Goal: Task Accomplishment & Management: Use online tool/utility

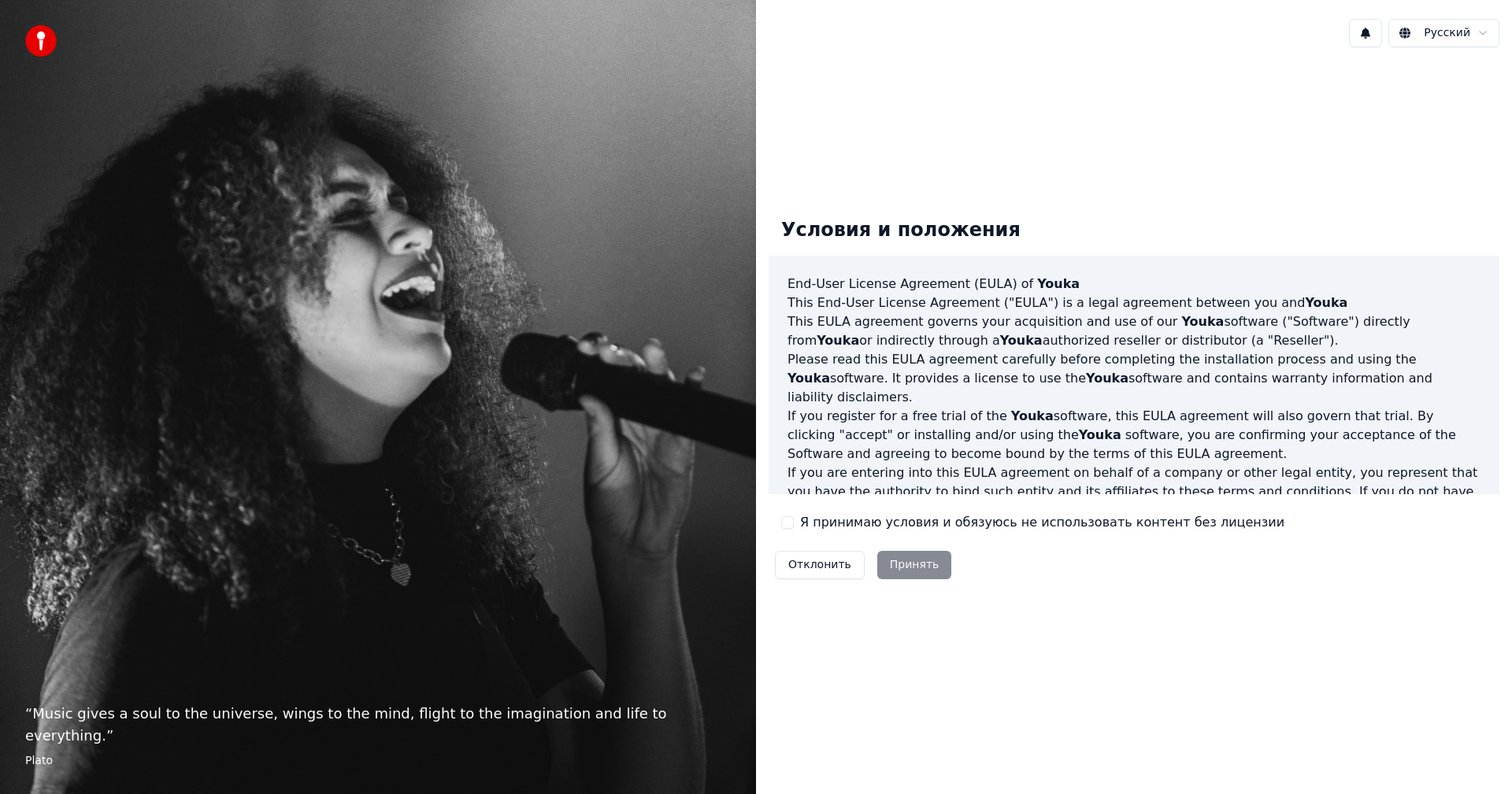
click at [795, 520] on div "Я принимаю условия и обязуюсь не использовать контент без лицензии" at bounding box center [1032, 522] width 503 height 19
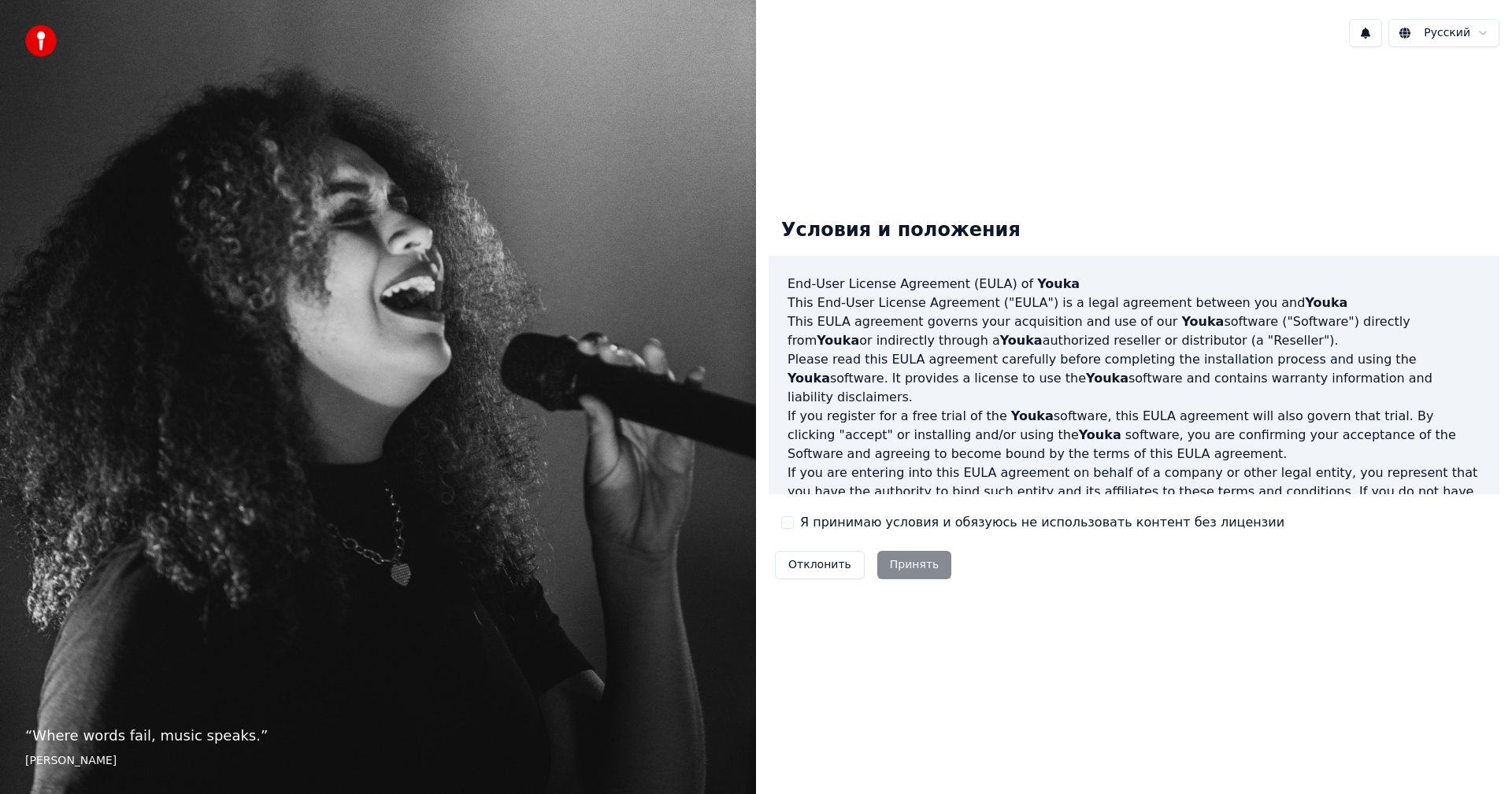
click at [810, 520] on label "Я принимаю условия и обязуюсь не использовать контент без лицензии" at bounding box center [1042, 522] width 484 height 19
click at [794, 520] on button "Я принимаю условия и обязуюсь не использовать контент без лицензии" at bounding box center [788, 523] width 13 height 13
click at [907, 568] on button "Принять" at bounding box center [914, 565] width 75 height 29
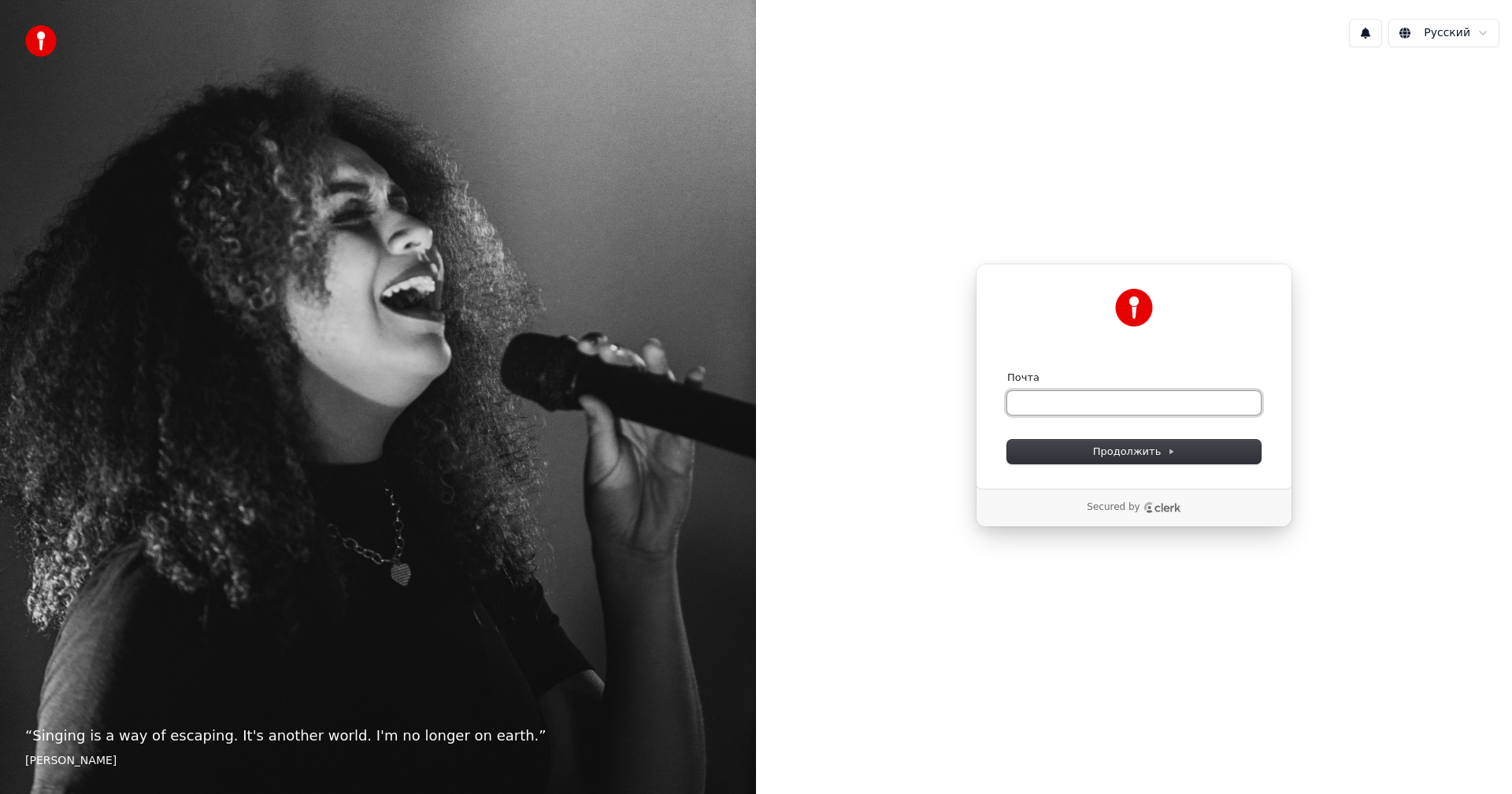
click at [1063, 412] on input "Почта" at bounding box center [1134, 403] width 253 height 23
click at [1036, 402] on input "**********" at bounding box center [1134, 403] width 253 height 23
click at [1121, 403] on input "**********" at bounding box center [1134, 403] width 253 height 23
click at [1033, 408] on input "**********" at bounding box center [1134, 403] width 253 height 23
type input "*"
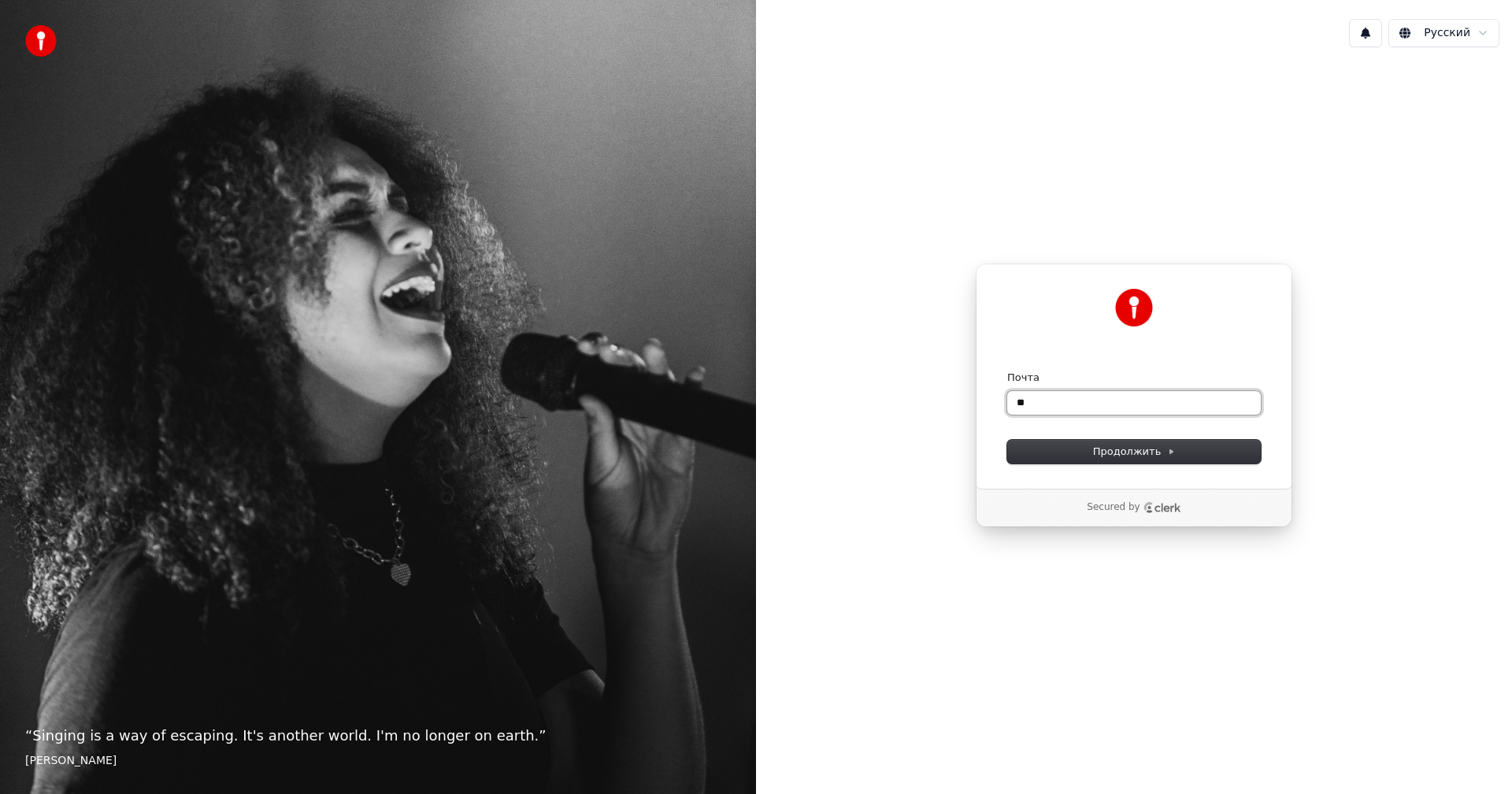
type input "*"
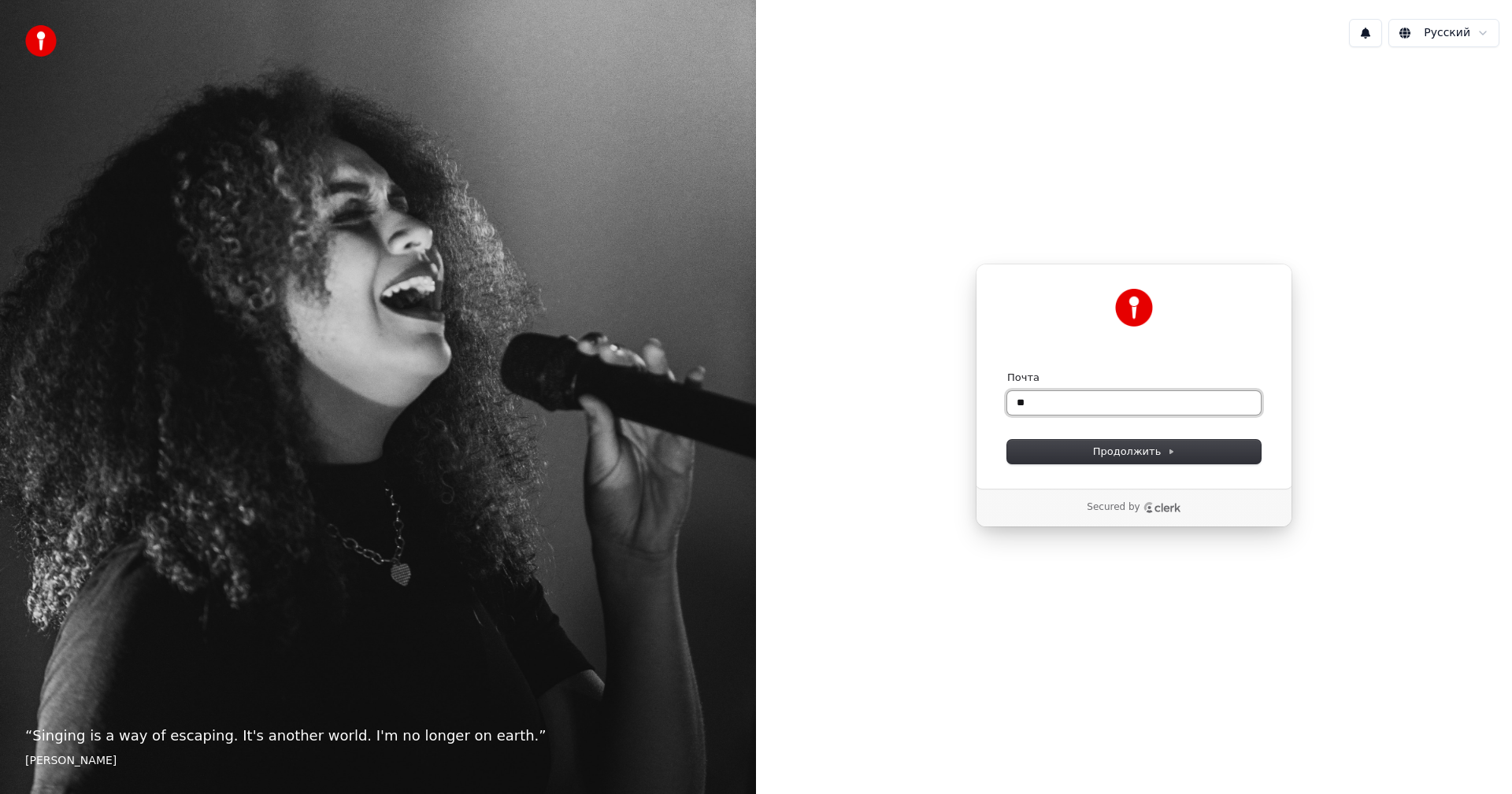
type input "*"
click at [1108, 398] on input "Почта" at bounding box center [1134, 403] width 253 height 23
click at [1153, 453] on span "Продолжить" at bounding box center [1134, 452] width 83 height 14
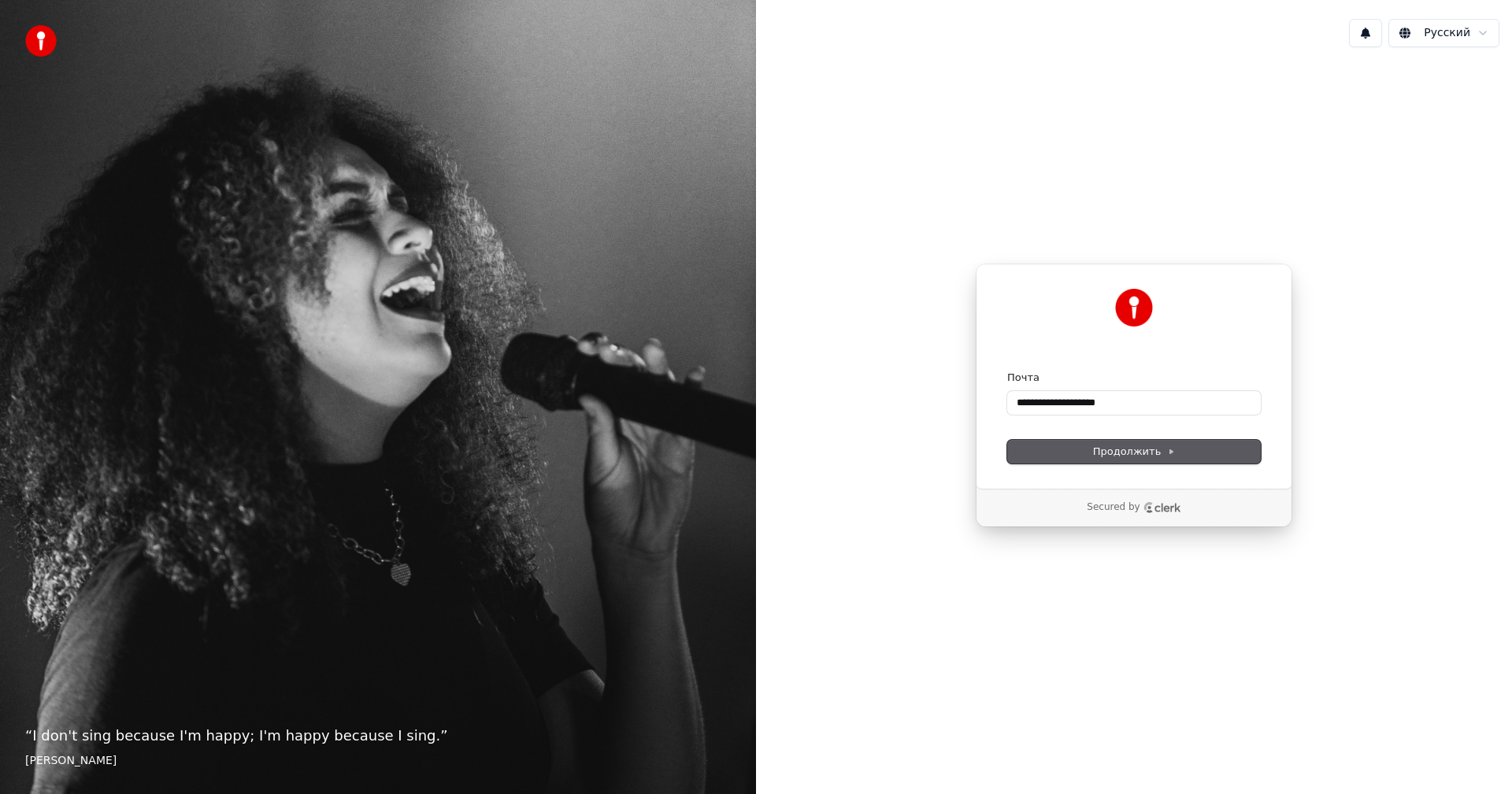
type input "**********"
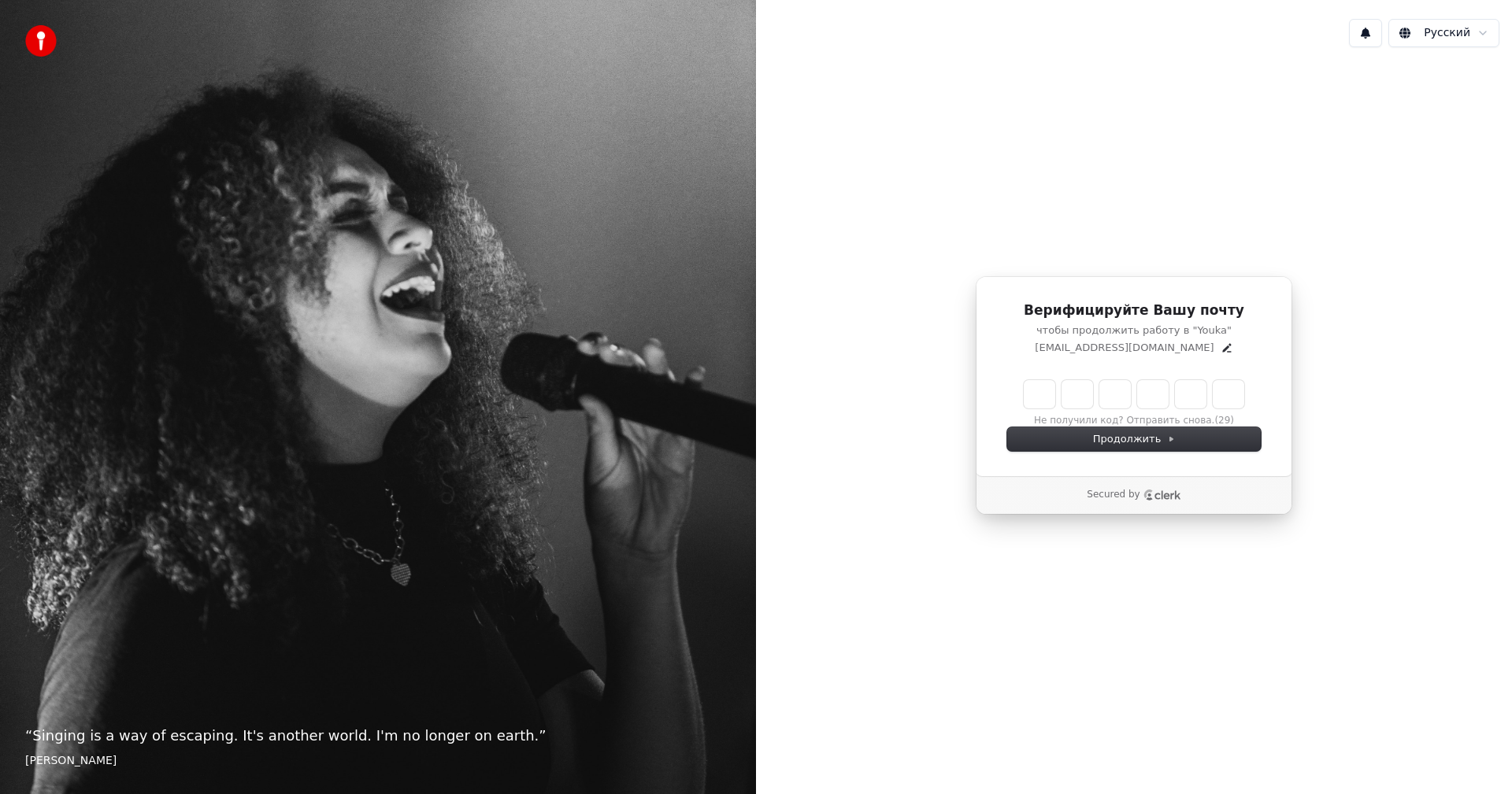
click at [1033, 397] on input "Enter verification code" at bounding box center [1134, 394] width 221 height 29
type input "******"
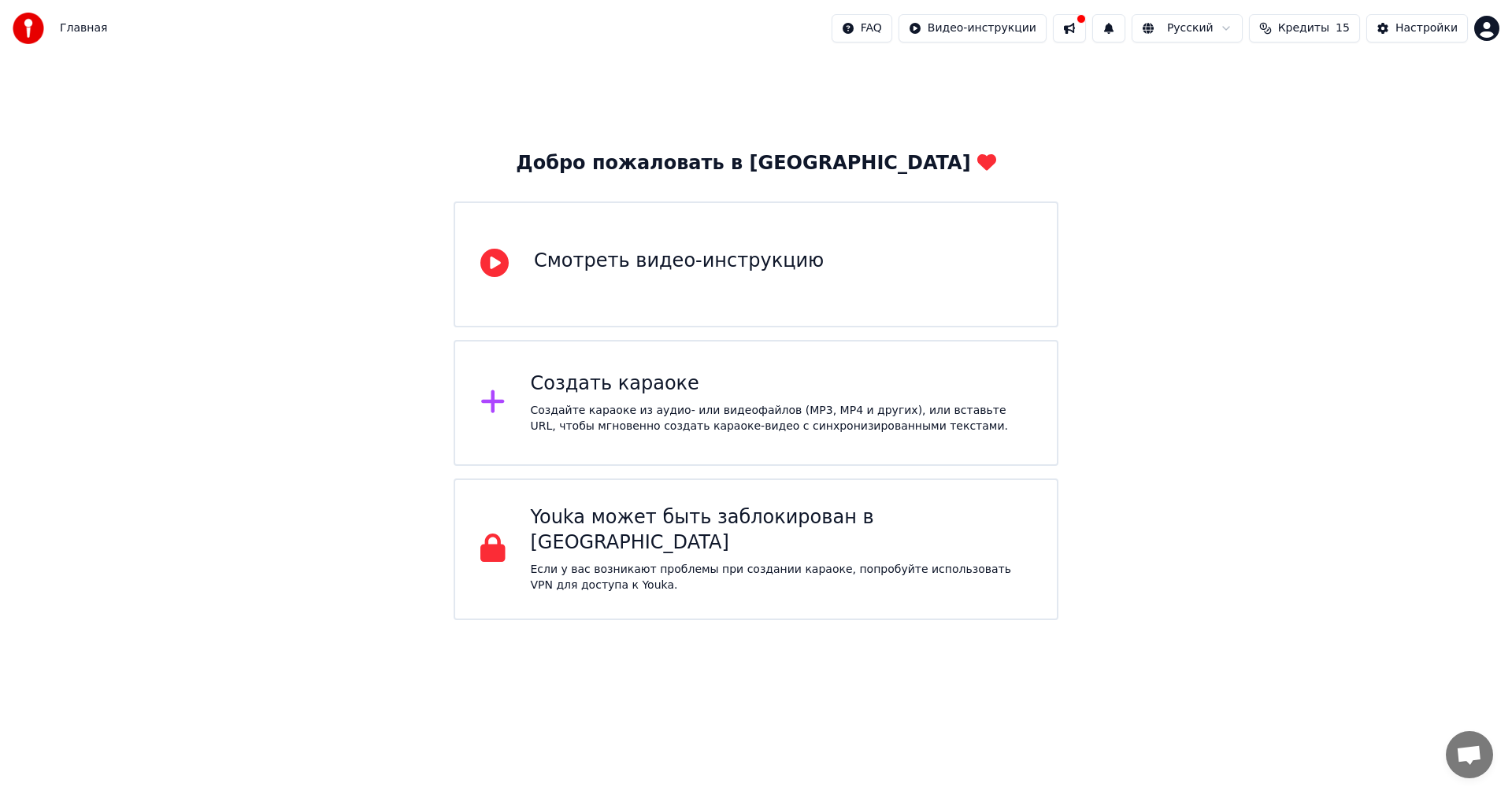
click at [498, 398] on icon at bounding box center [493, 402] width 25 height 29
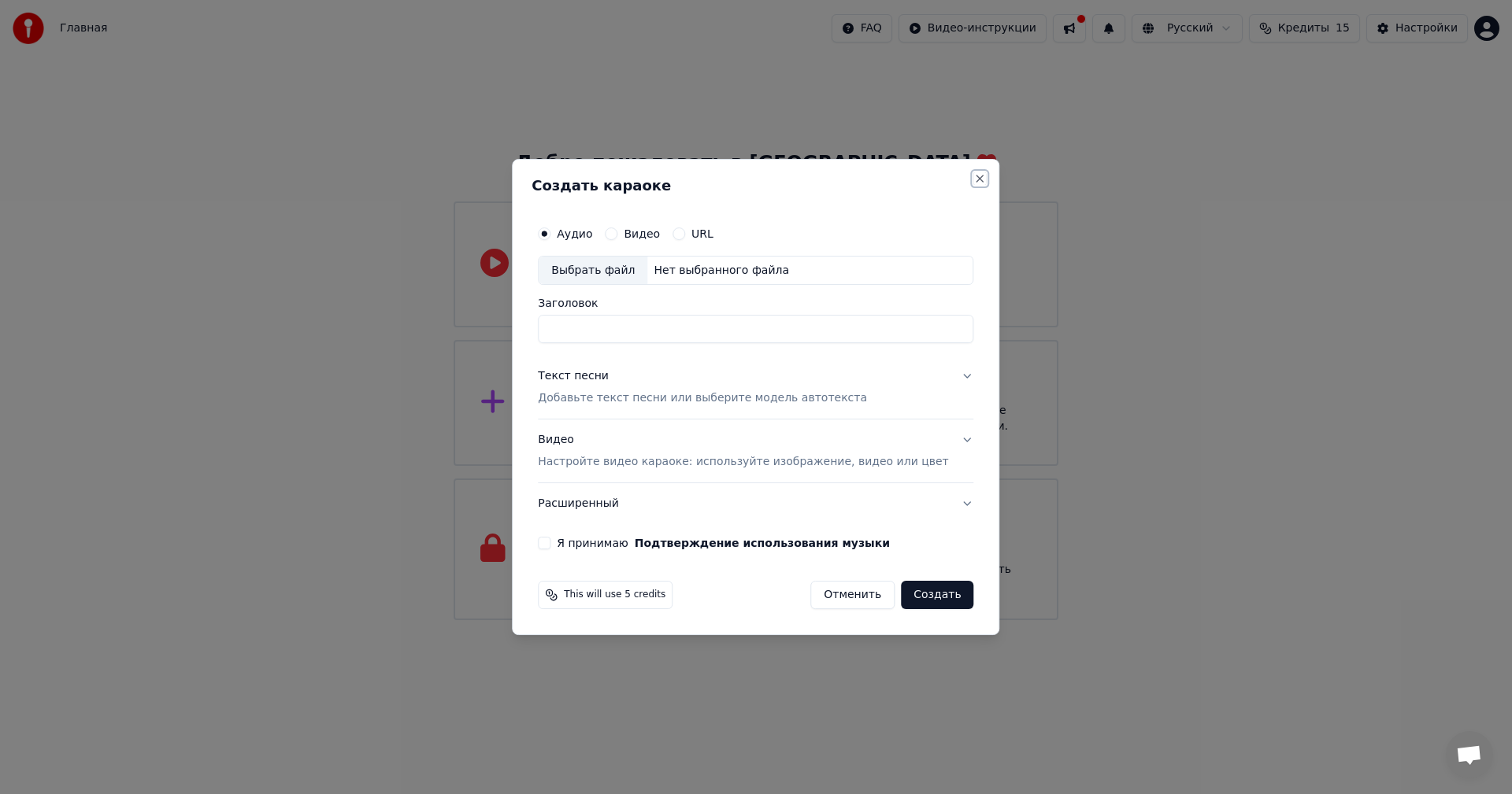
click at [974, 177] on button "Close" at bounding box center [980, 179] width 13 height 13
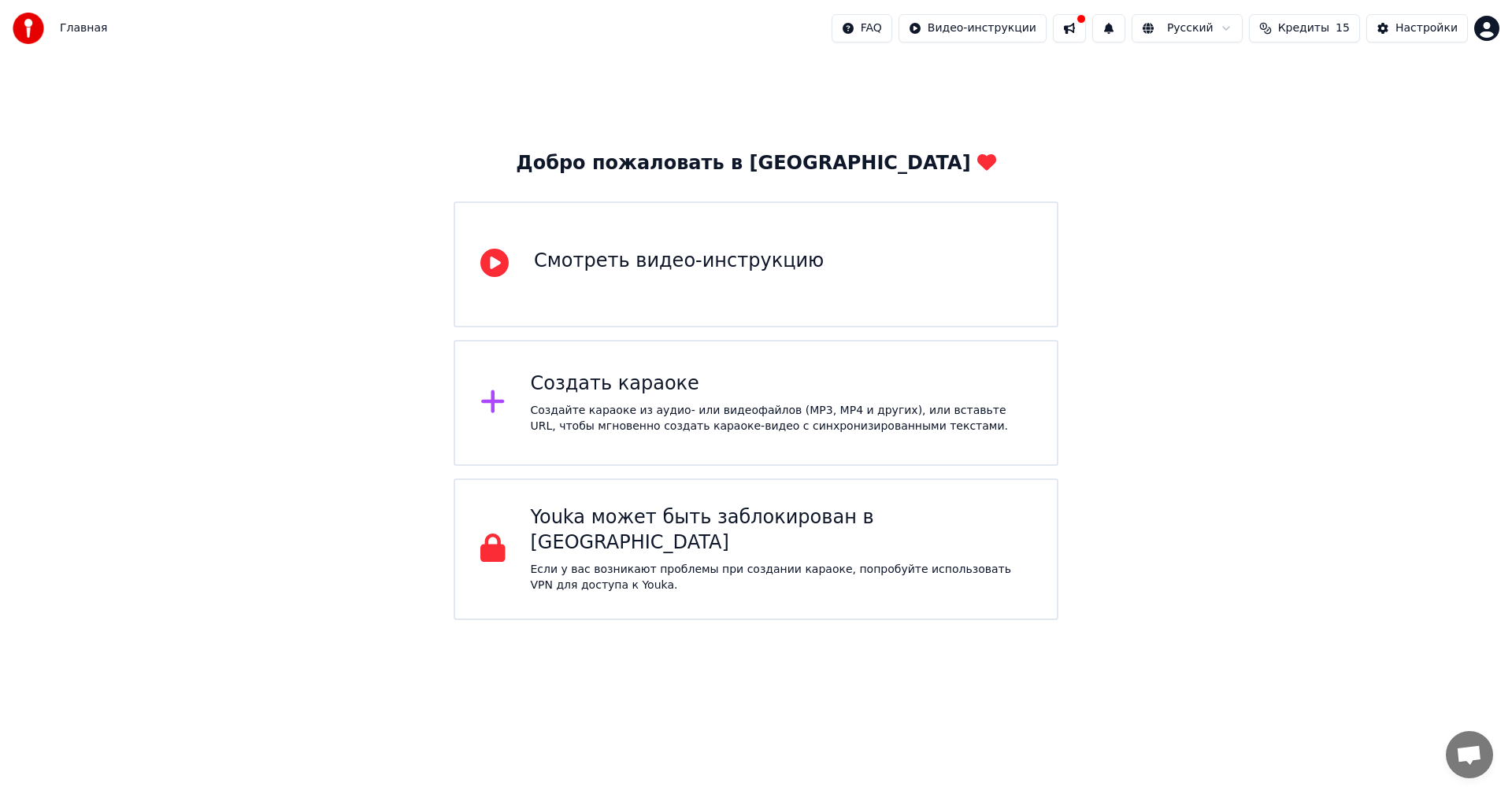
click at [559, 289] on div "Смотреть видео-инструкцию" at bounding box center [756, 264] width 605 height 126
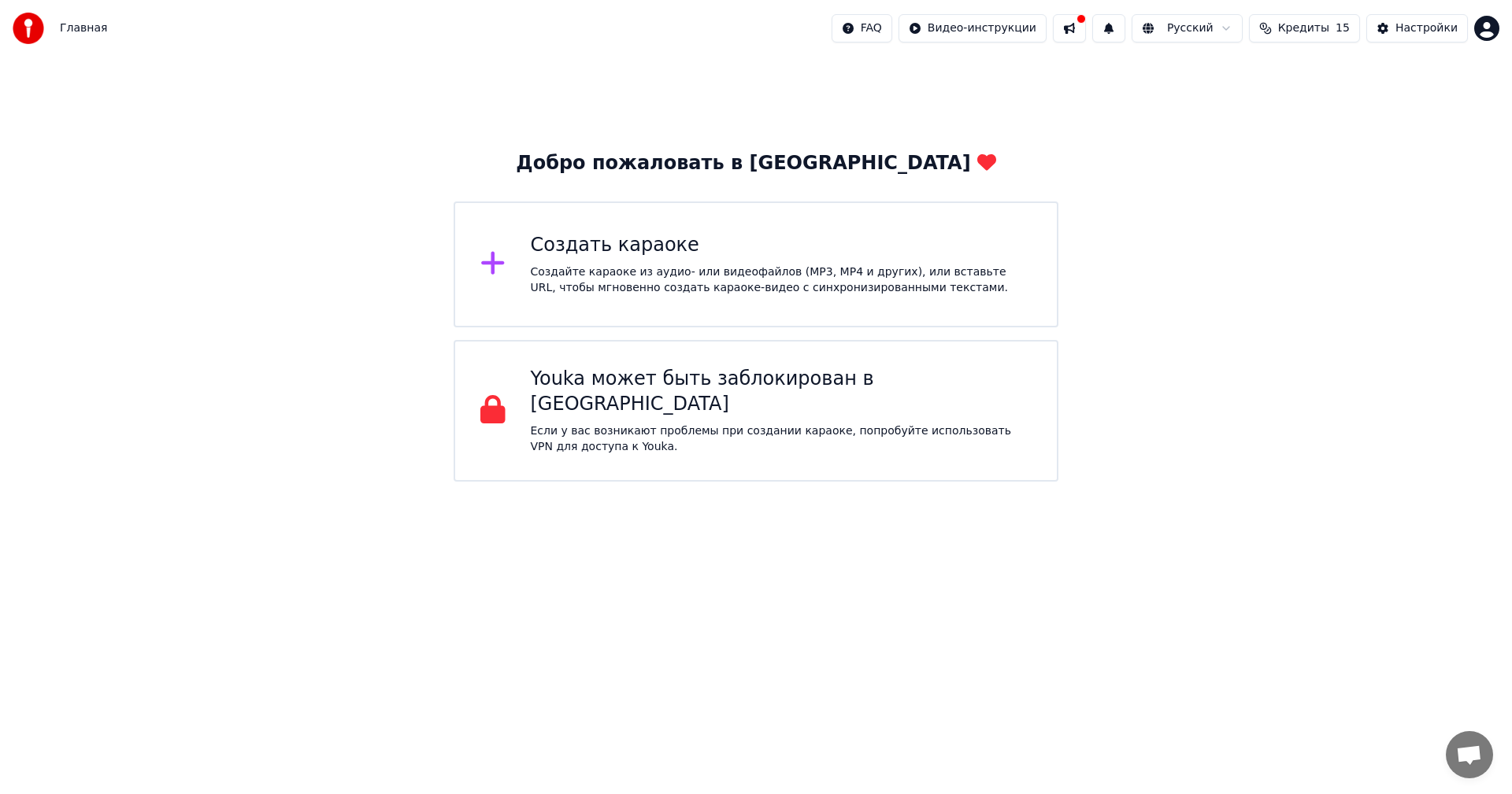
click at [352, 159] on div "Добро пожаловать в Youka Создать караоке Создайте караоке из аудио- или видеофа…" at bounding box center [756, 269] width 1512 height 425
drag, startPoint x: 474, startPoint y: 235, endPoint x: 491, endPoint y: 266, distance: 35.4
click at [491, 266] on div "Создать караоке Создайте караоке из аудио- или видеофайлов (MP3, MP4 и других),…" at bounding box center [756, 264] width 605 height 126
click at [533, 264] on div "Создайте караоке из аудио- или видеофайлов (MP3, MP4 и других), или вставьте UR…" at bounding box center [781, 280] width 502 height 32
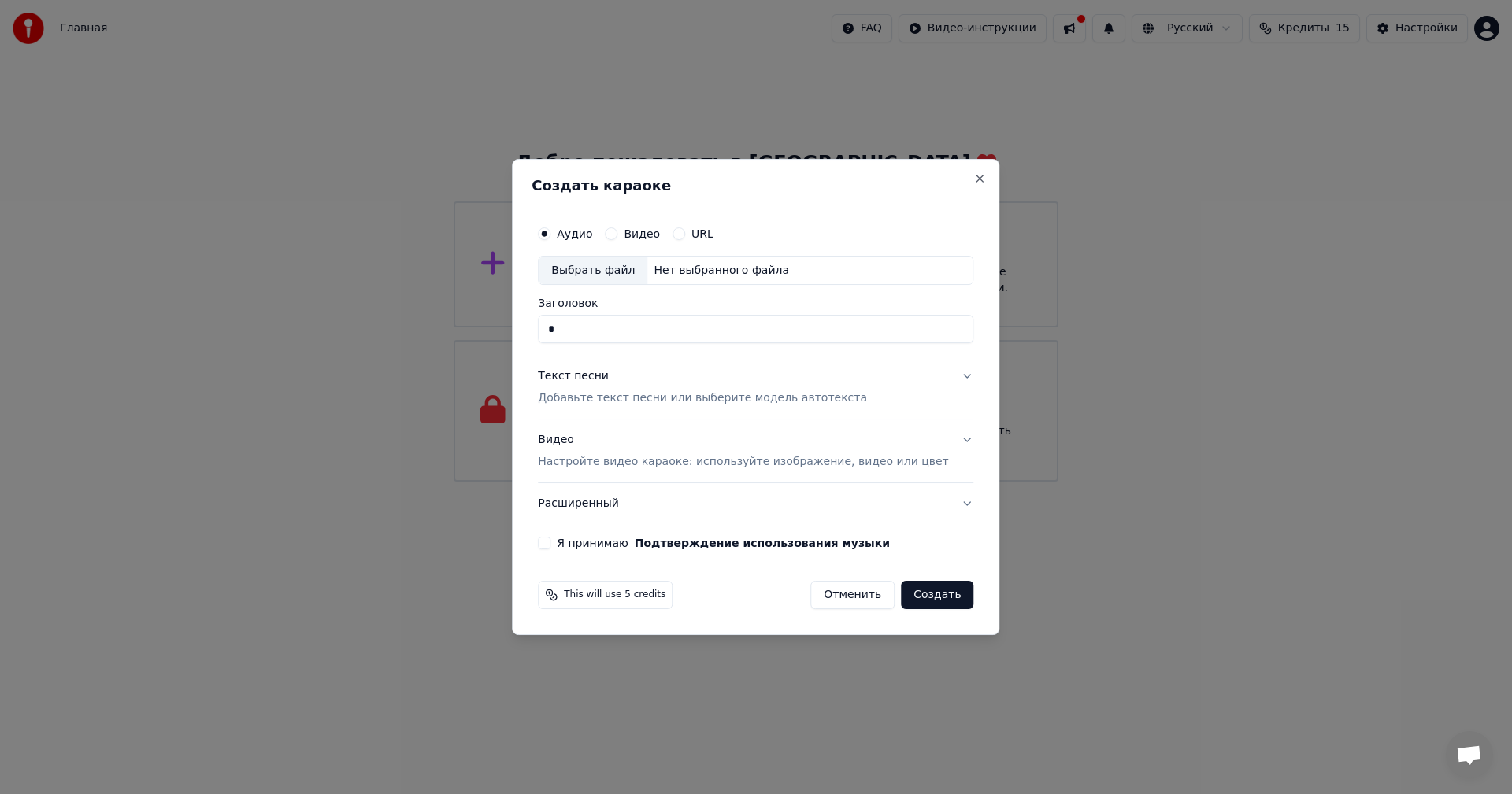
click at [660, 394] on p "Добавьте текст песни или выберите модель автотекста" at bounding box center [702, 399] width 329 height 16
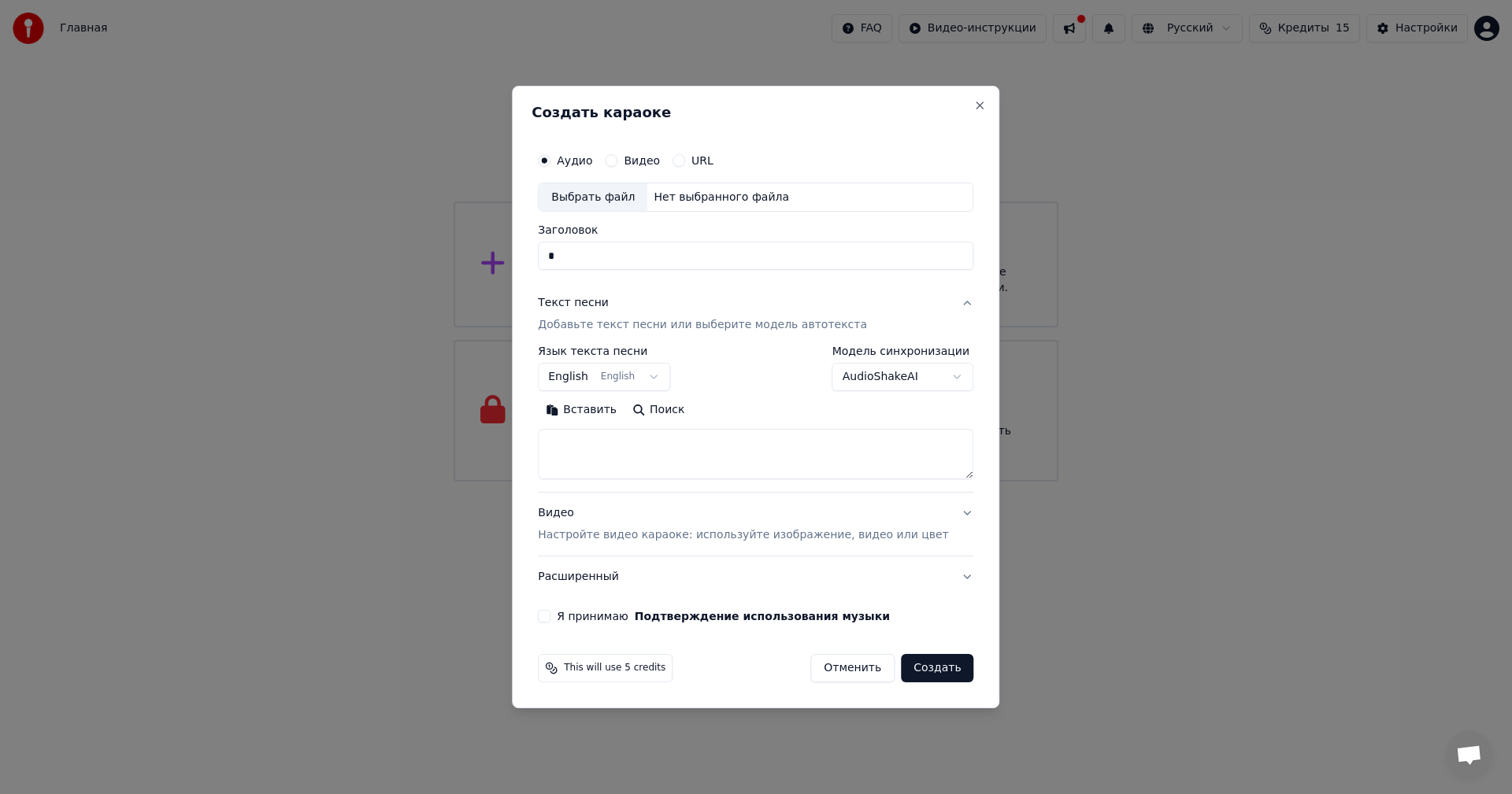
click at [660, 330] on p "Добавьте текст песни или выберите модель автотекста" at bounding box center [702, 326] width 329 height 16
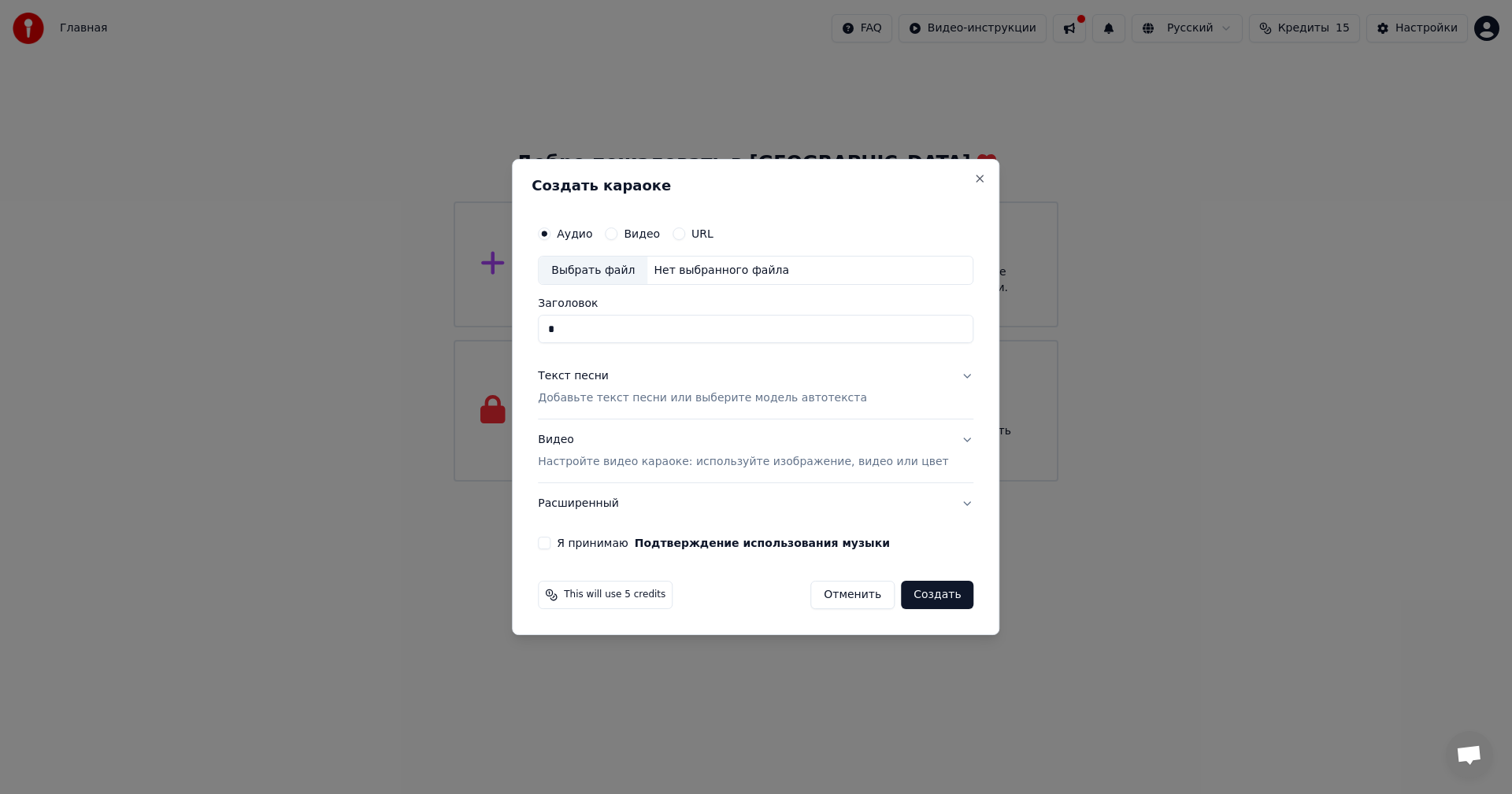
click at [601, 274] on div "Выбрать файл" at bounding box center [593, 271] width 109 height 29
type input "**********"
click at [661, 394] on p "Добавьте текст песни или выберите модель автотекста" at bounding box center [702, 399] width 329 height 16
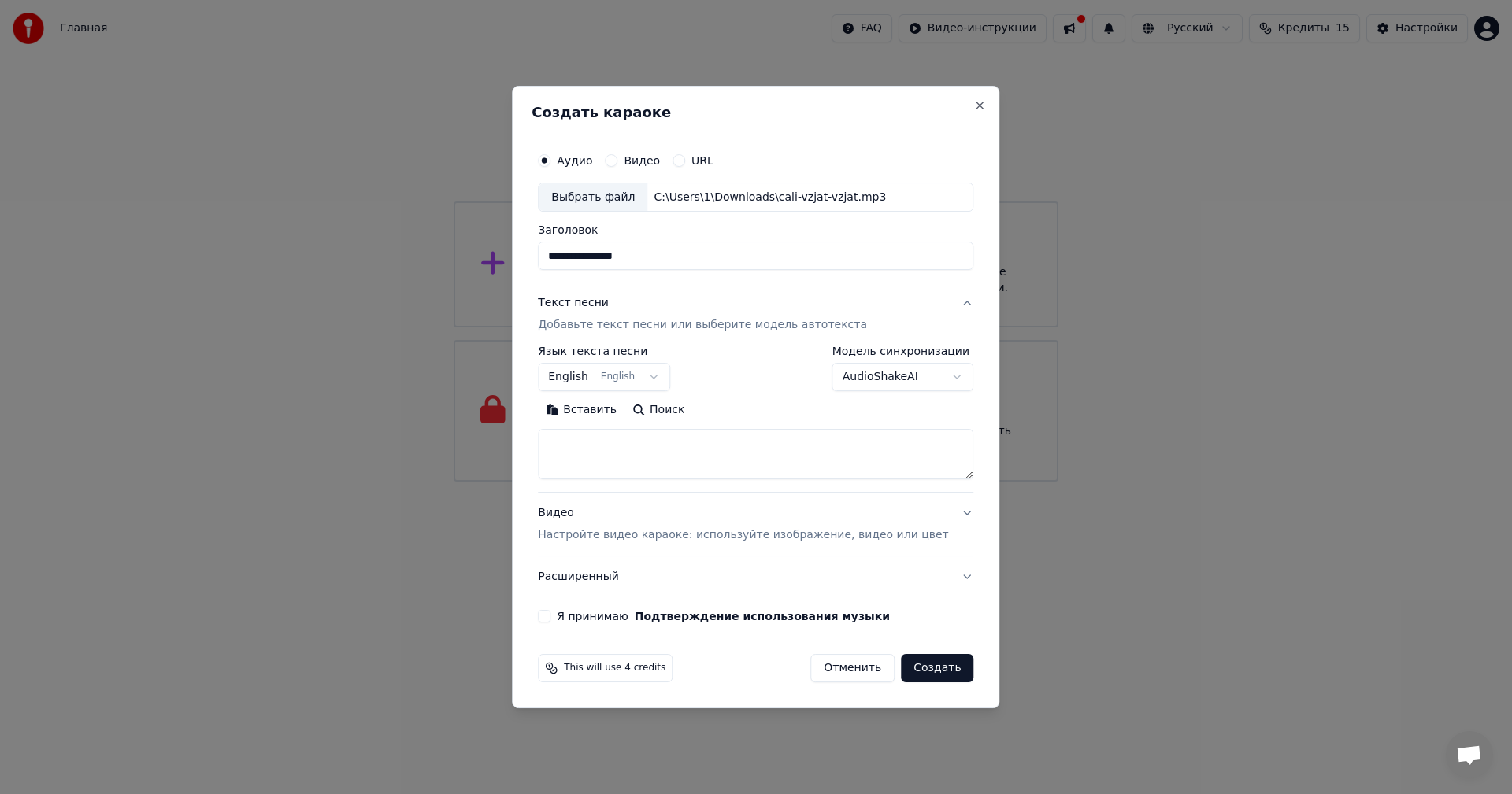
click at [684, 466] on textarea at bounding box center [755, 455] width 435 height 50
click at [648, 381] on button "English English" at bounding box center [604, 378] width 133 height 29
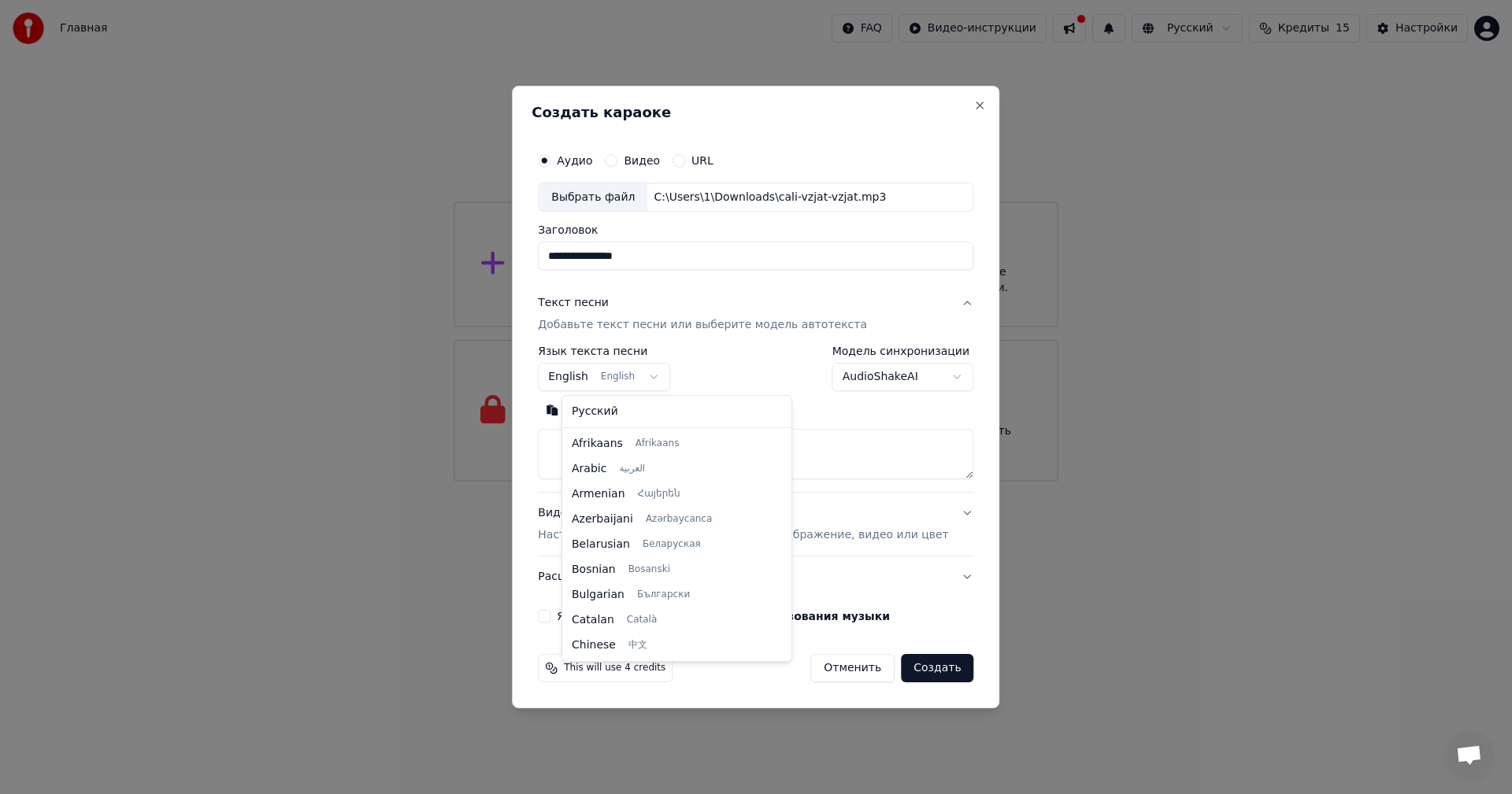
scroll to position [126, 0]
select select "**"
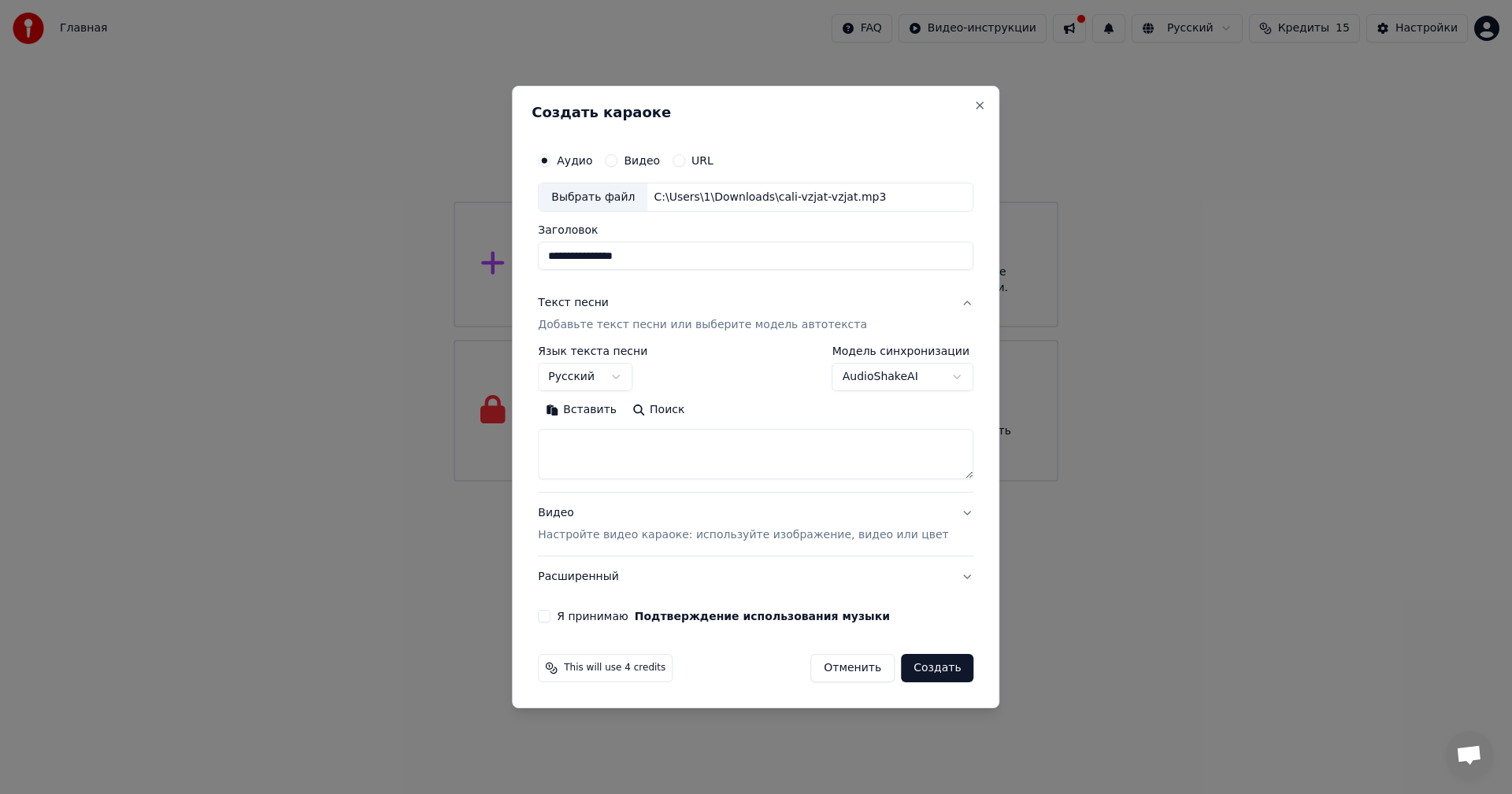
click at [617, 440] on textarea at bounding box center [755, 455] width 435 height 50
click at [614, 411] on button "Вставить" at bounding box center [581, 410] width 86 height 25
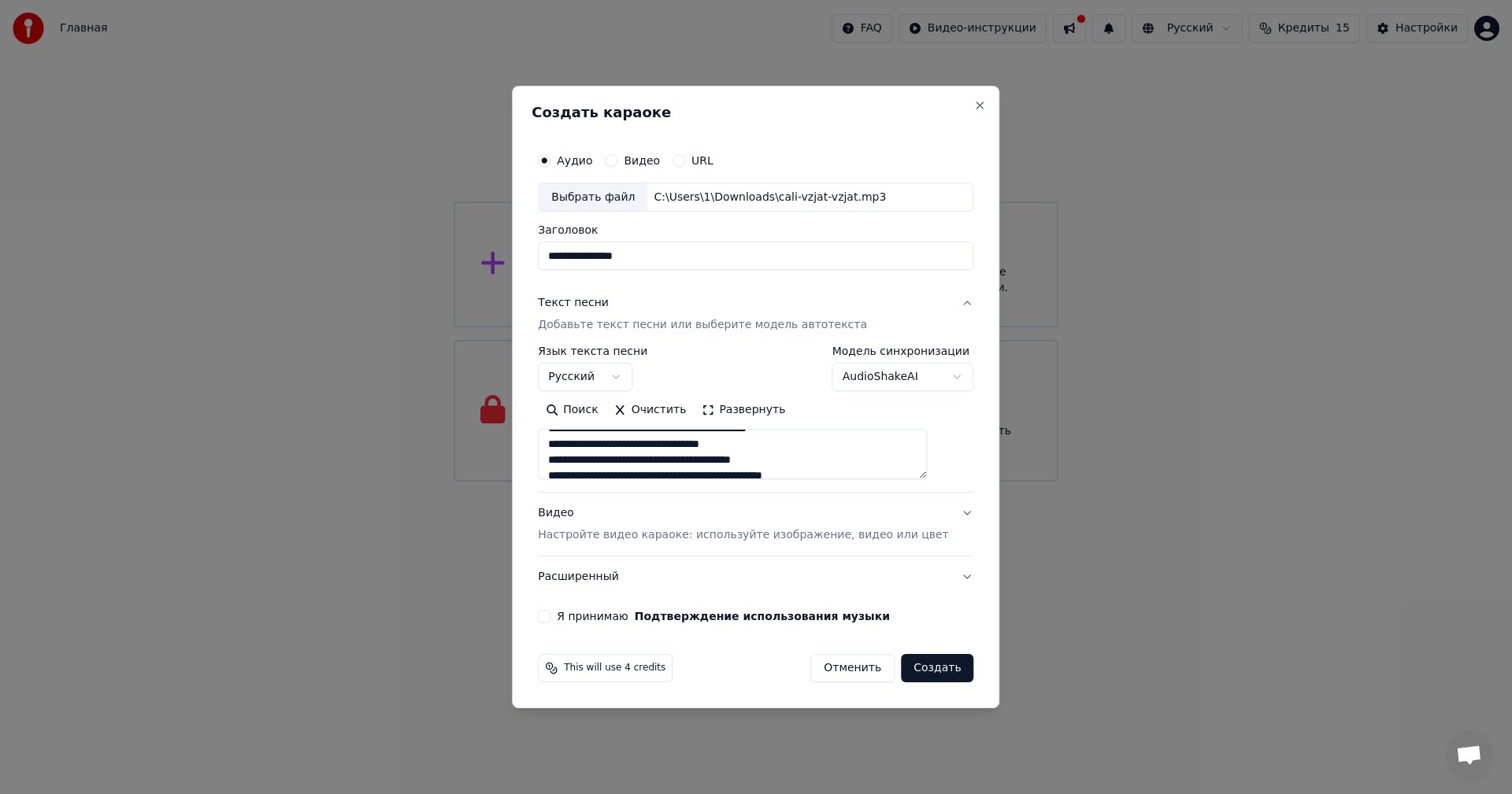
scroll to position [237, 0]
click at [705, 535] on p "Настройте видео караоке: используйте изображение, видео или цвет" at bounding box center [743, 535] width 410 height 16
type textarea "**********"
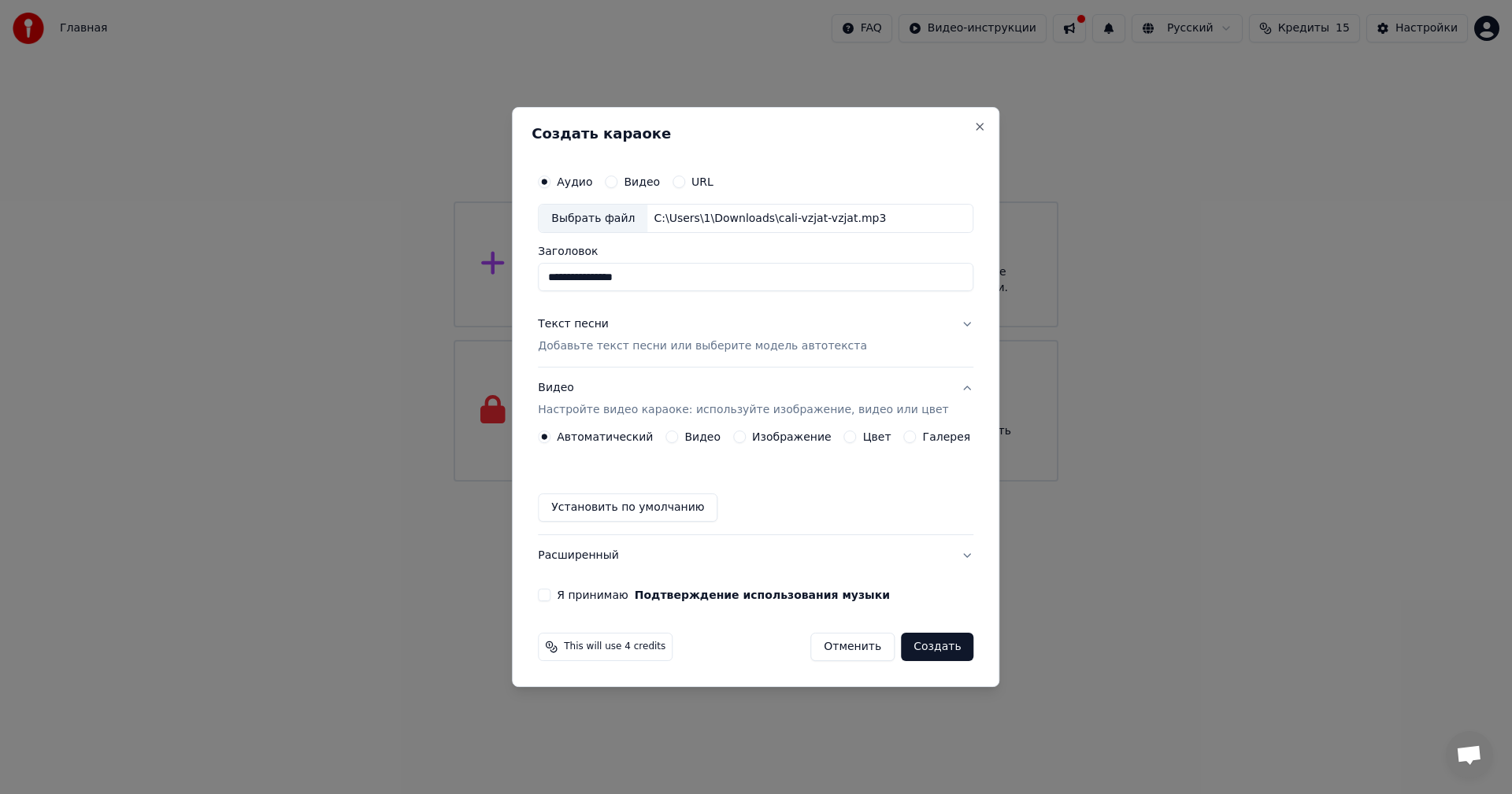
click at [615, 419] on button "Видео Настройте видео караоке: используйте изображение, видео или цвет" at bounding box center [755, 400] width 435 height 63
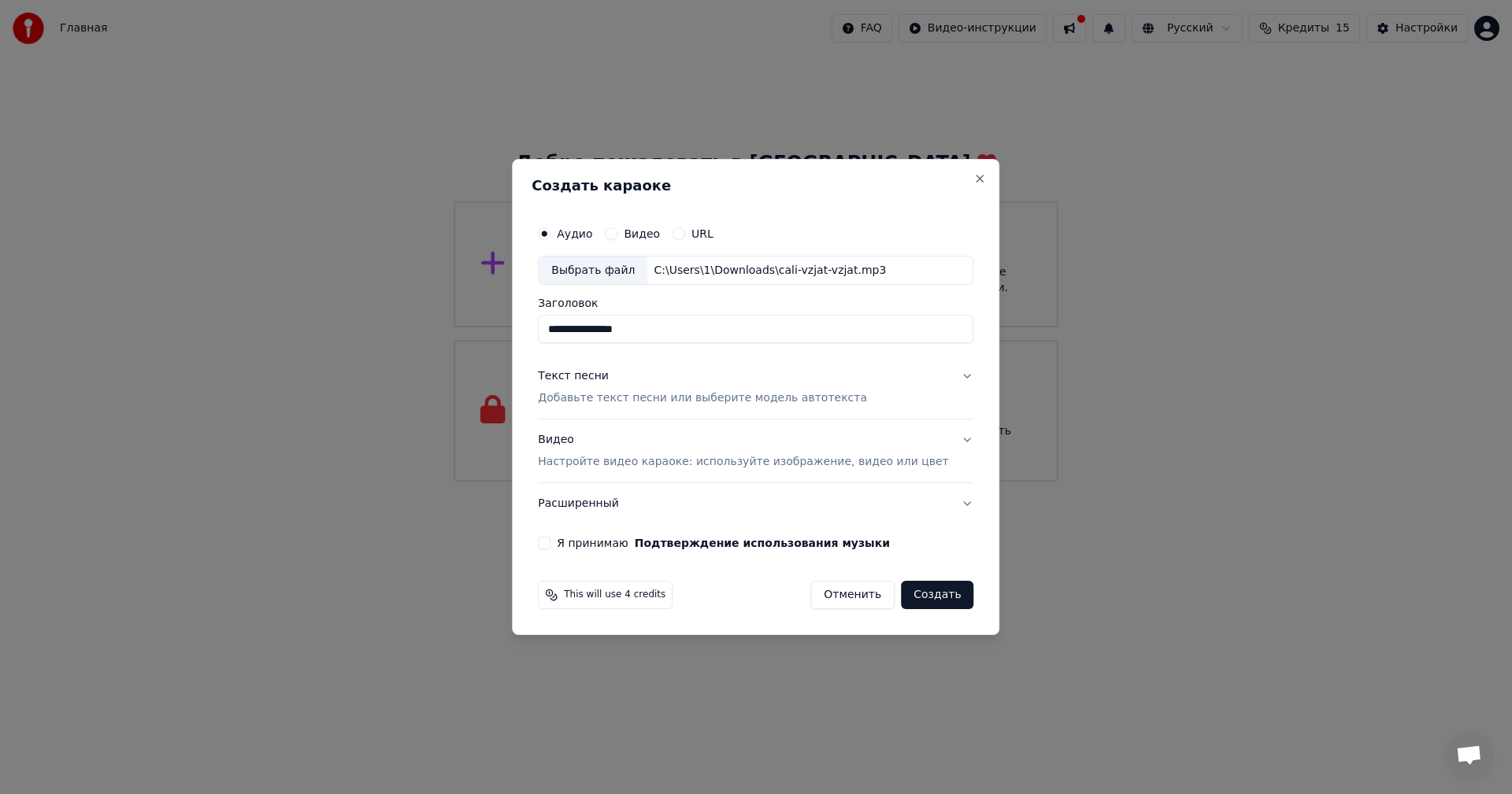
click at [606, 452] on div "Видео Настройте видео караоке: используйте изображение, видео или цвет" at bounding box center [743, 452] width 410 height 38
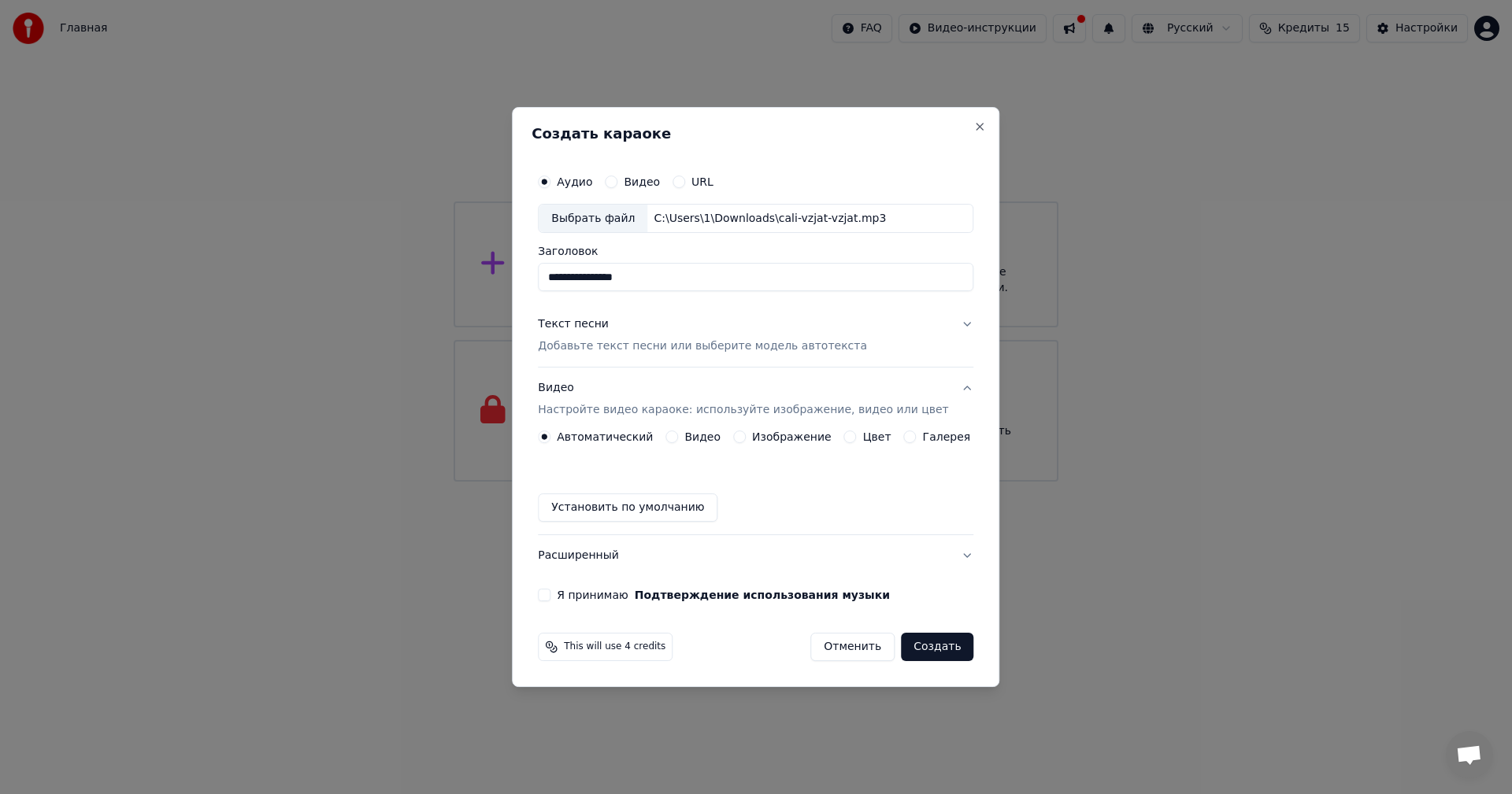
click at [592, 401] on div "Видео Настройте видео караоке: используйте изображение, видео или цвет" at bounding box center [743, 400] width 410 height 38
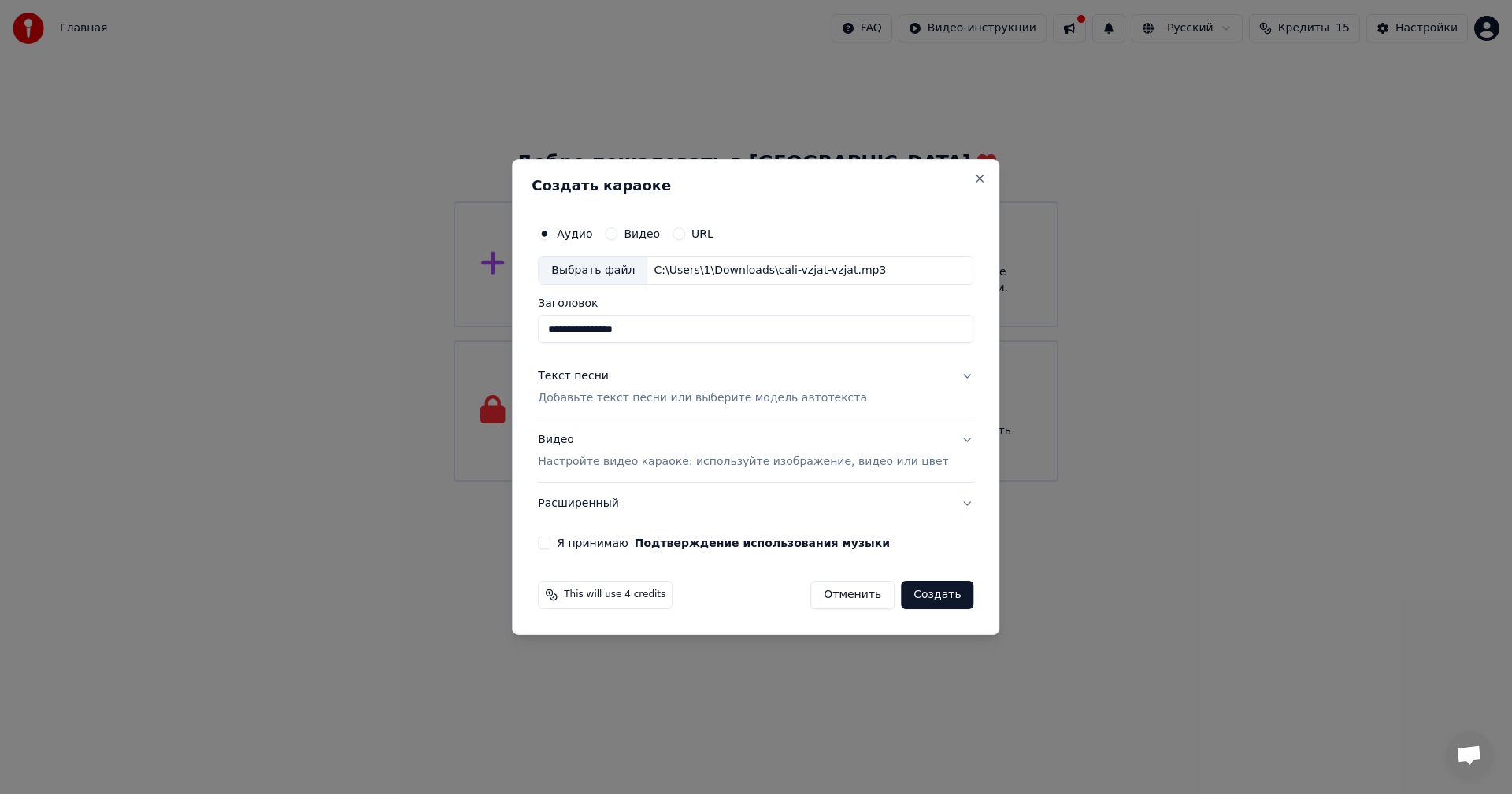
click at [929, 603] on button "Создать" at bounding box center [937, 595] width 72 height 29
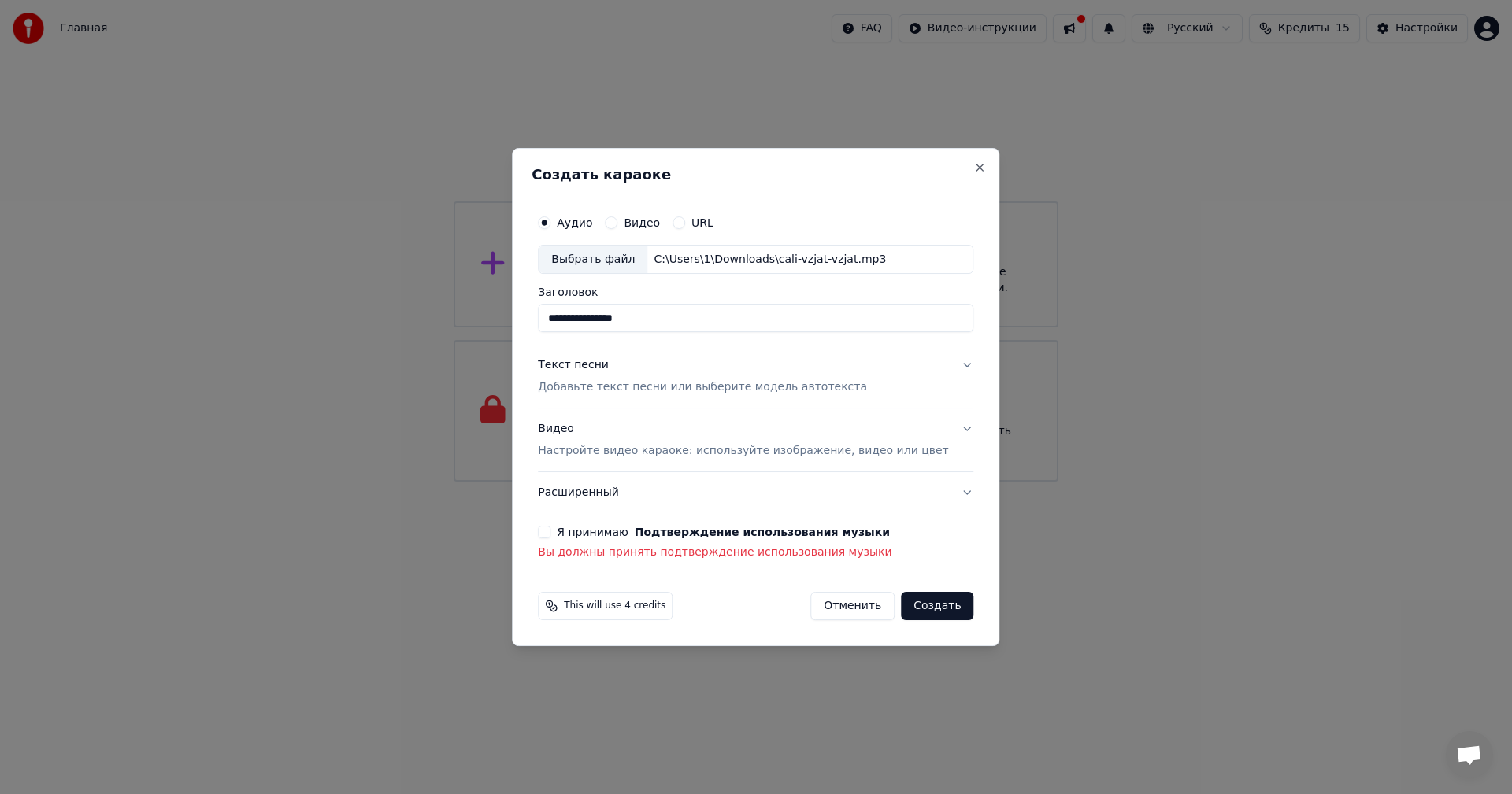
click at [586, 542] on div "Я принимаю Подтверждение использования музыки Вы должны принять подтверждение и…" at bounding box center [755, 543] width 435 height 34
click at [576, 533] on div "Я принимаю Подтверждение использования музыки" at bounding box center [755, 532] width 435 height 13
click at [573, 531] on div "**********" at bounding box center [755, 384] width 448 height 367
click at [606, 530] on label "Я принимаю Подтверждение использования музыки" at bounding box center [723, 532] width 333 height 11
click at [550, 530] on button "Я принимаю Подтверждение использования музыки" at bounding box center [545, 532] width 13 height 13
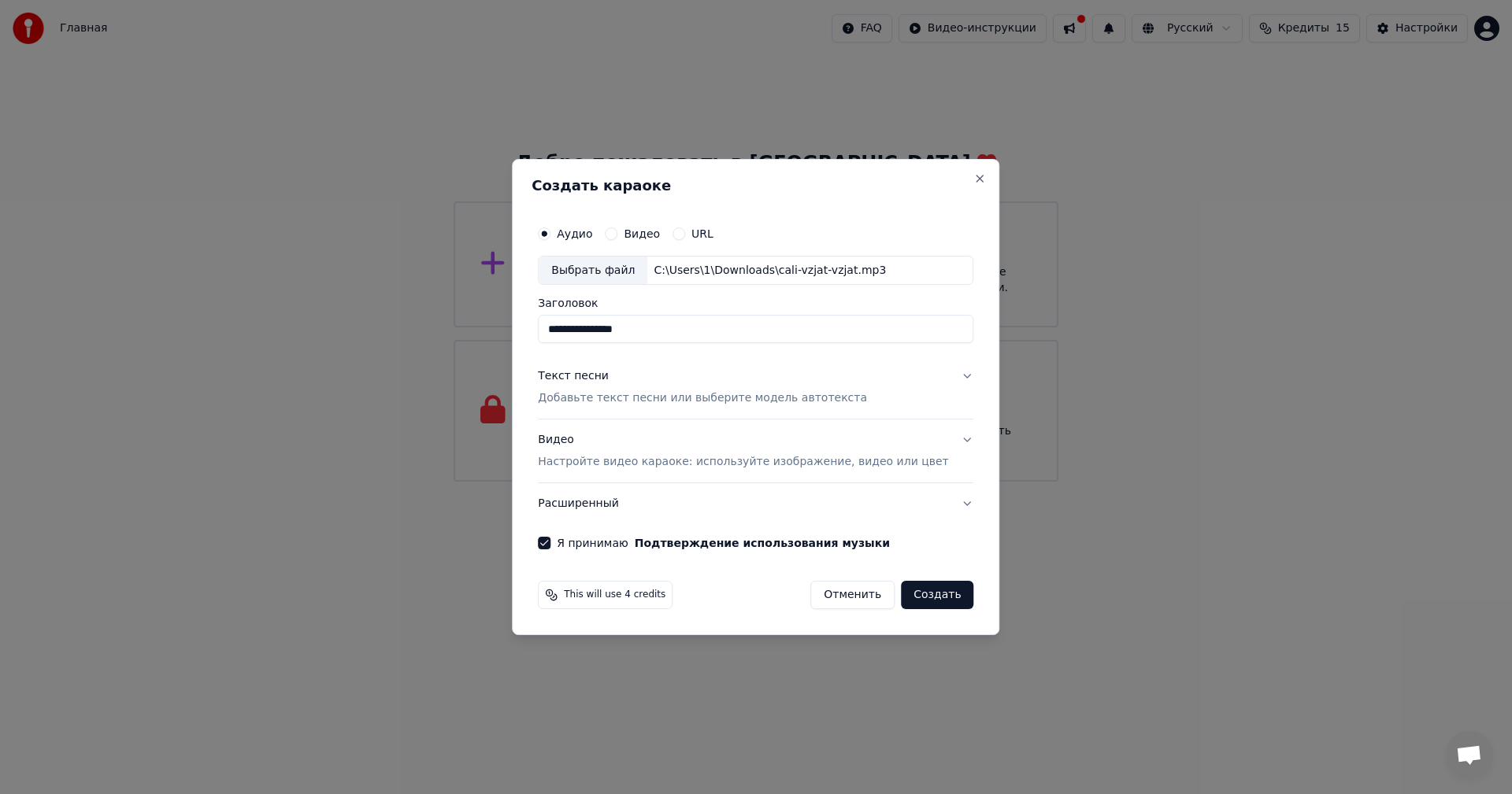
click at [950, 591] on div "This will use 4 credits Отменить Создать" at bounding box center [755, 596] width 448 height 41
click at [937, 593] on button "Создать" at bounding box center [937, 595] width 72 height 29
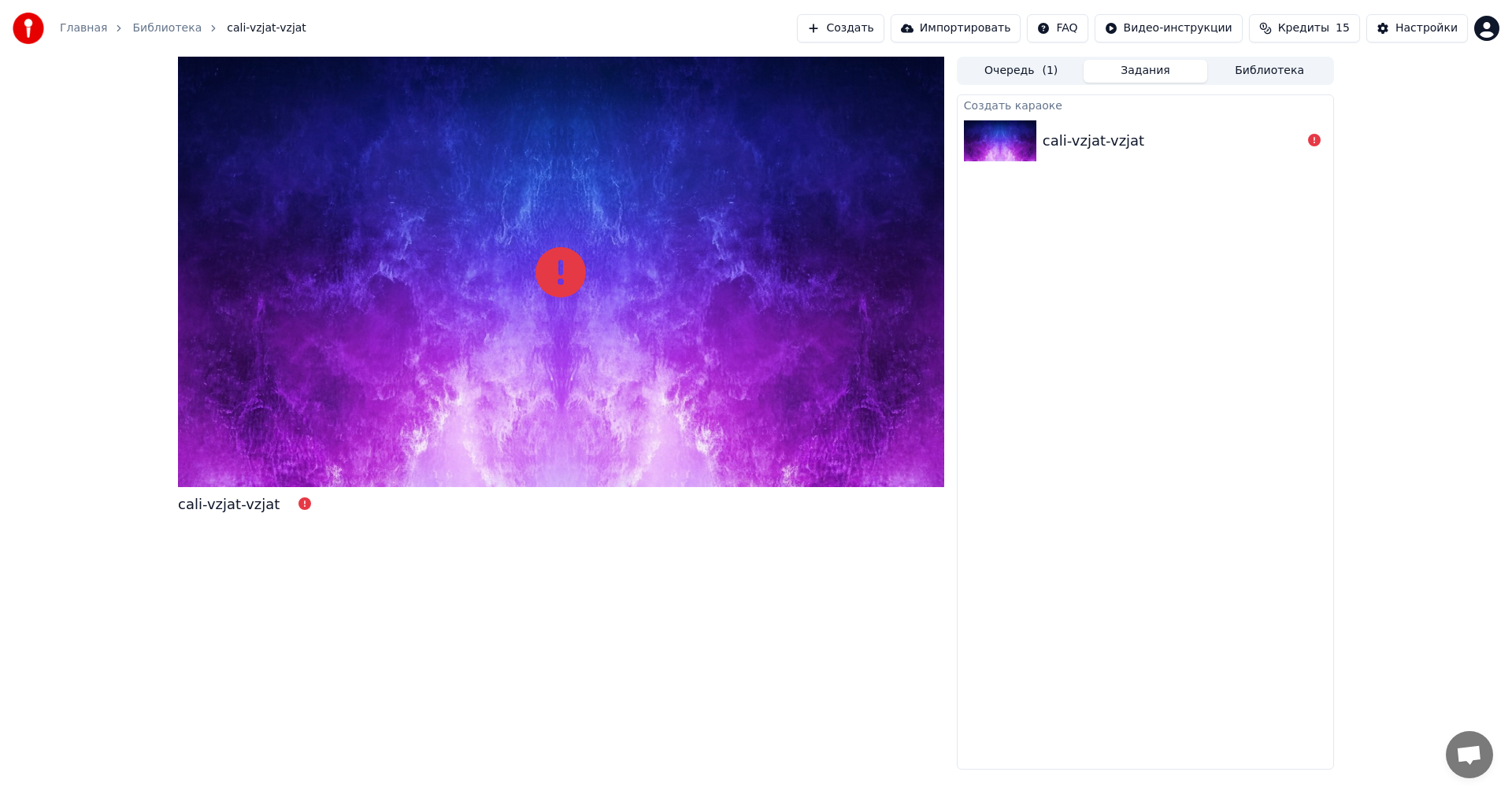
drag, startPoint x: 593, startPoint y: 210, endPoint x: 586, endPoint y: 250, distance: 40.6
click at [586, 250] on div at bounding box center [561, 272] width 766 height 430
